Goal: Task Accomplishment & Management: Complete application form

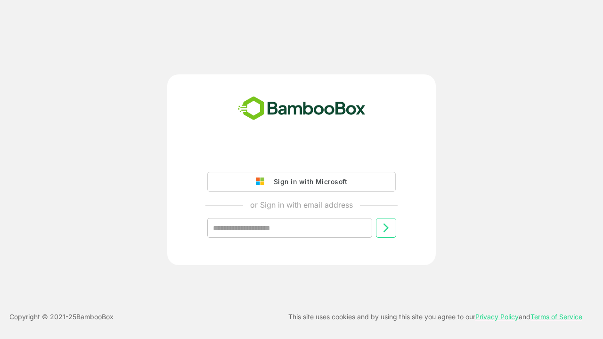
type input "**********"
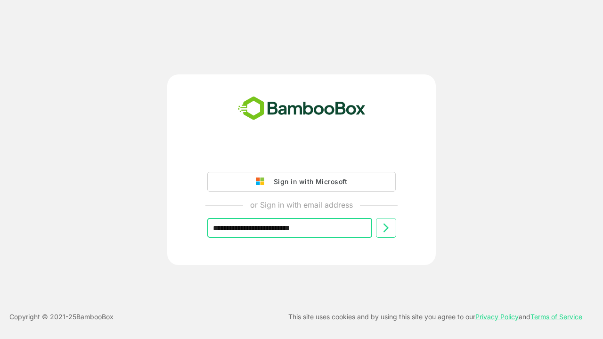
click at [386, 228] on icon at bounding box center [385, 227] width 11 height 11
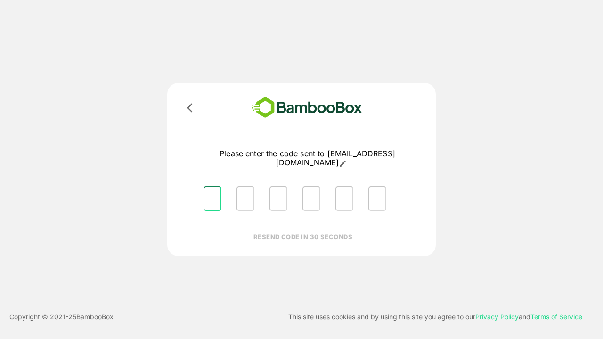
type input "*"
